Goal: Task Accomplishment & Management: Manage account settings

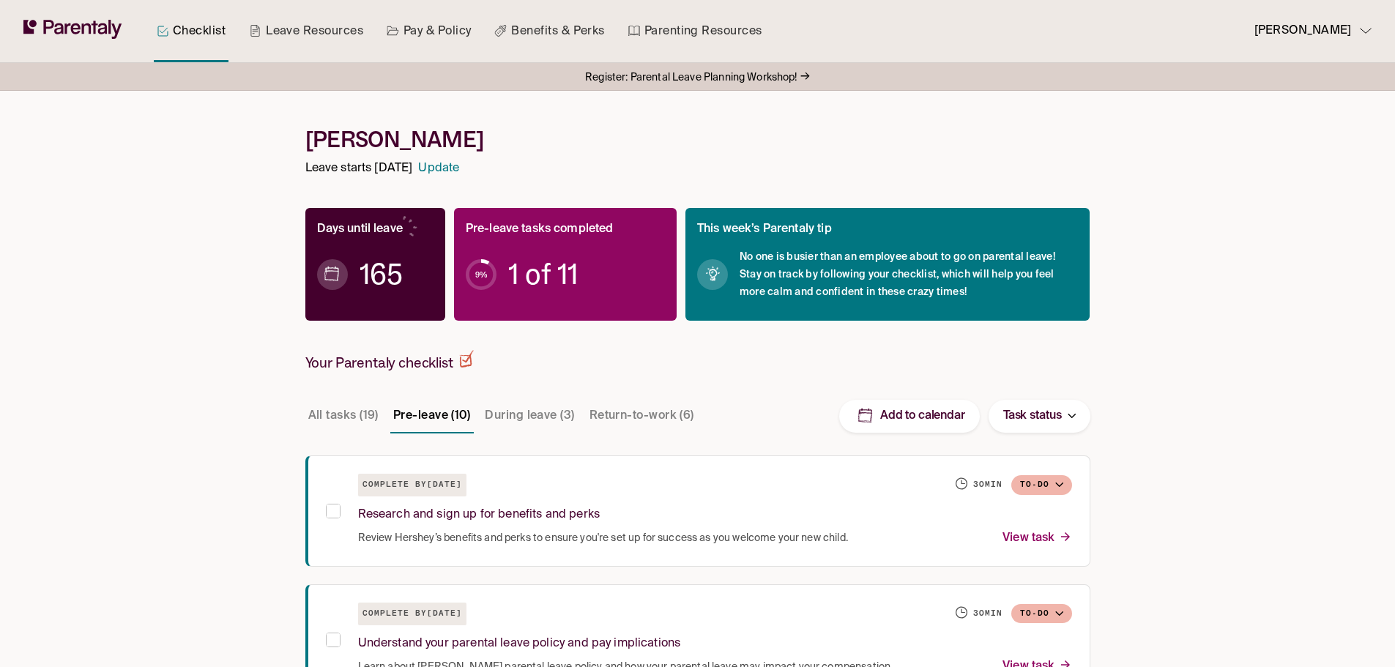
click at [1362, 21] on div "[PERSON_NAME]" at bounding box center [1313, 31] width 117 height 20
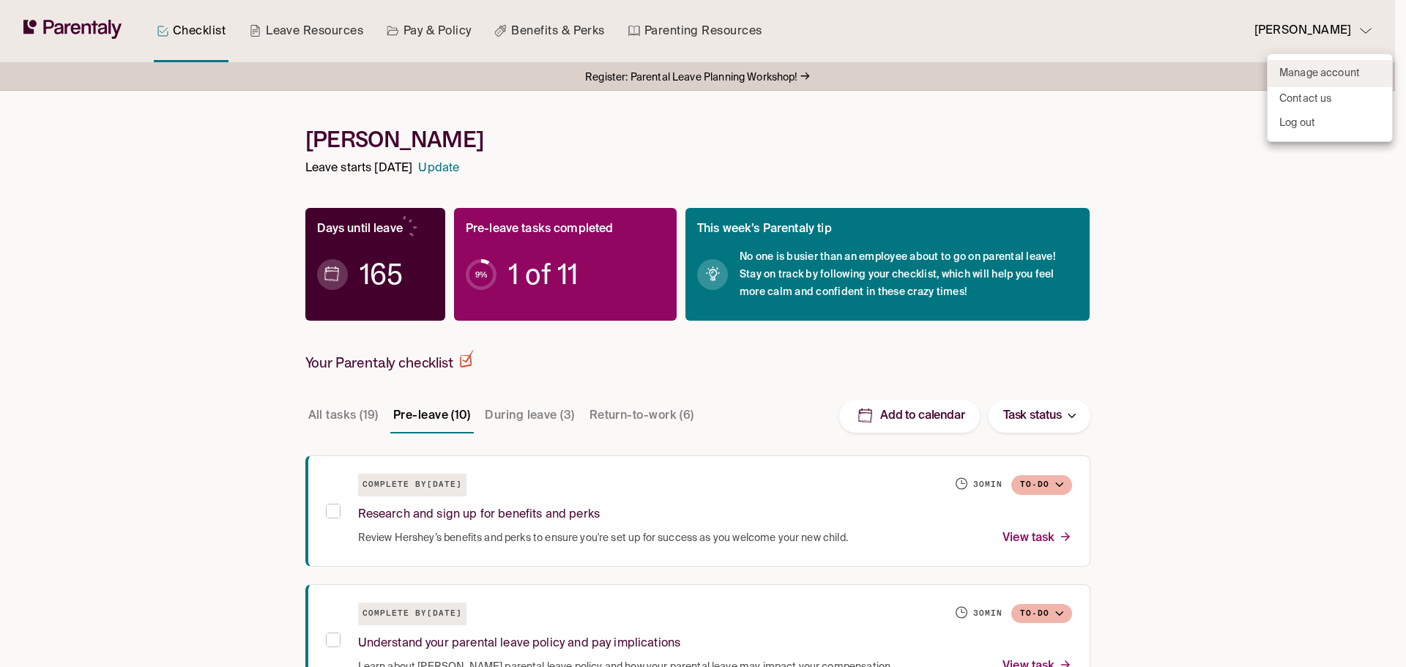
click at [1340, 72] on p "Manage account" at bounding box center [1320, 73] width 81 height 15
